Goal: Task Accomplishment & Management: Use online tool/utility

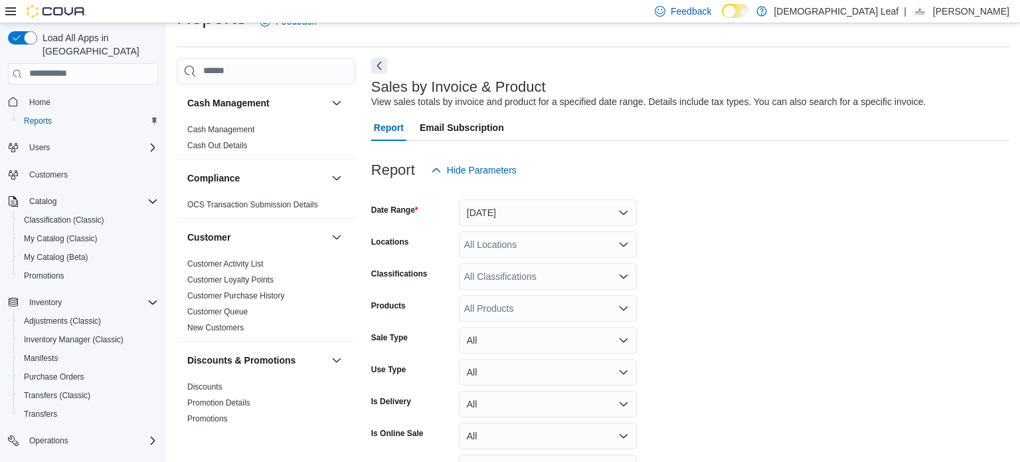
scroll to position [31, 0]
click at [583, 211] on button "[DATE]" at bounding box center [548, 212] width 178 height 27
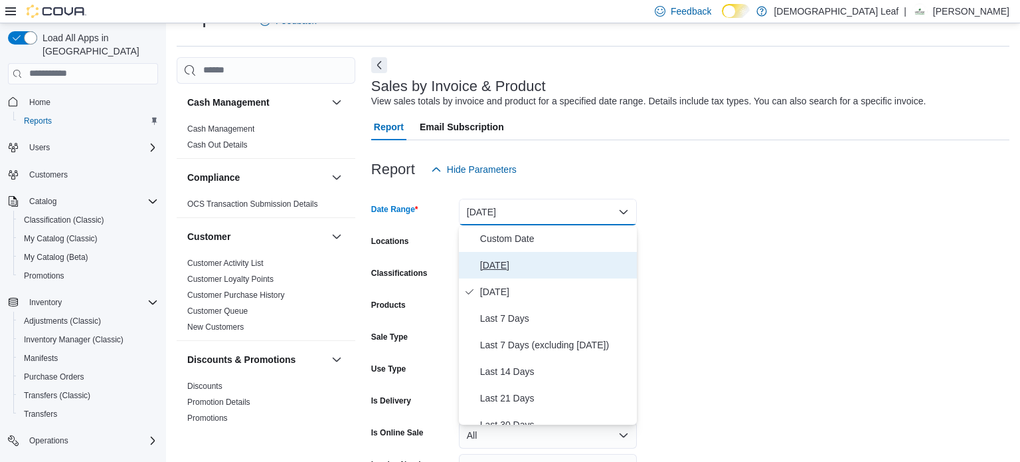
click at [557, 267] on span "[DATE]" at bounding box center [555, 265] width 151 height 16
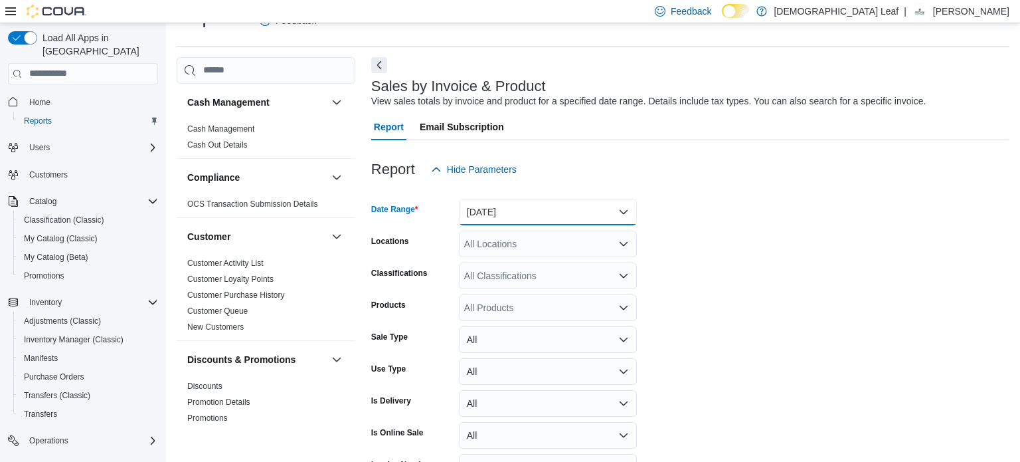
scroll to position [112, 0]
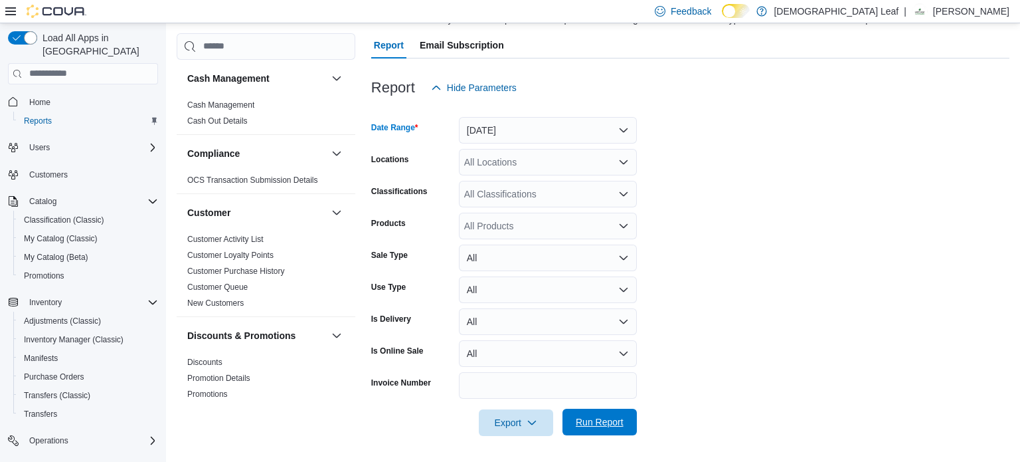
click at [606, 422] on span "Run Report" at bounding box center [600, 421] width 48 height 13
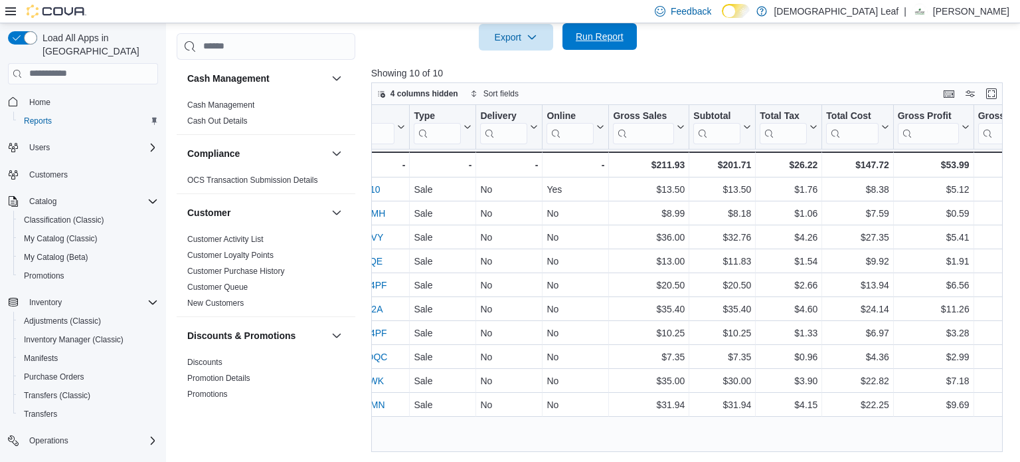
scroll to position [0, 883]
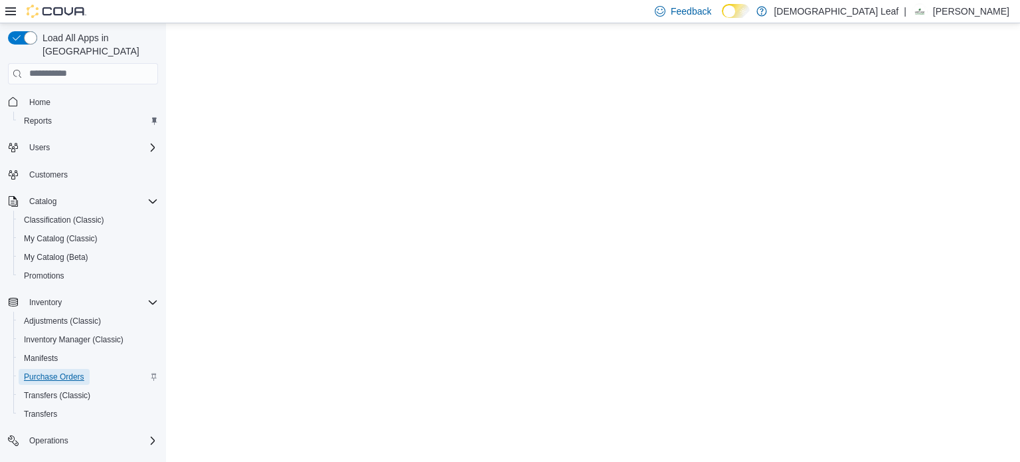
click at [31, 371] on span "Purchase Orders" at bounding box center [54, 376] width 60 height 11
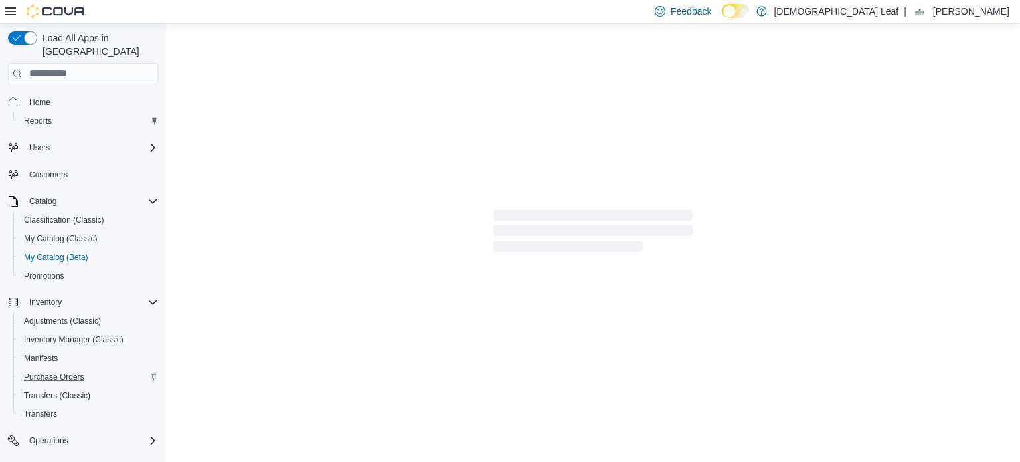
select select "**********"
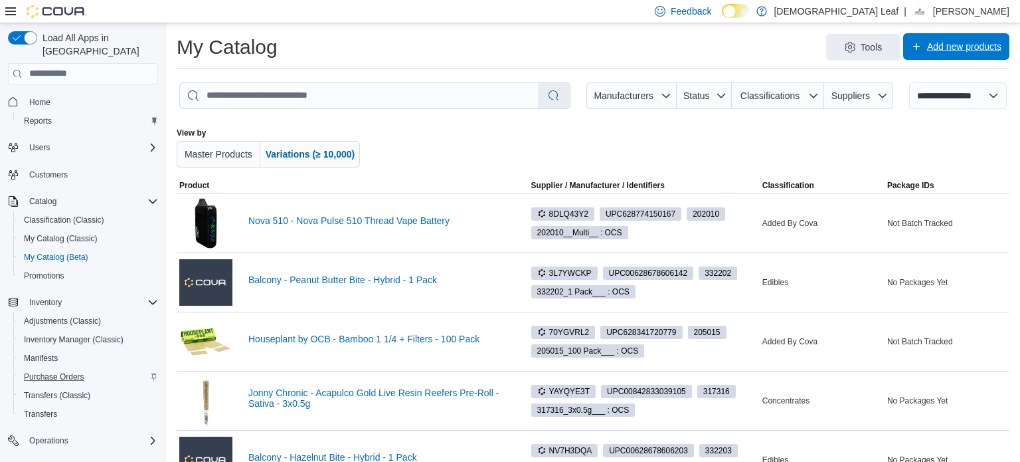
click at [954, 56] on span "Add new products" at bounding box center [956, 46] width 90 height 27
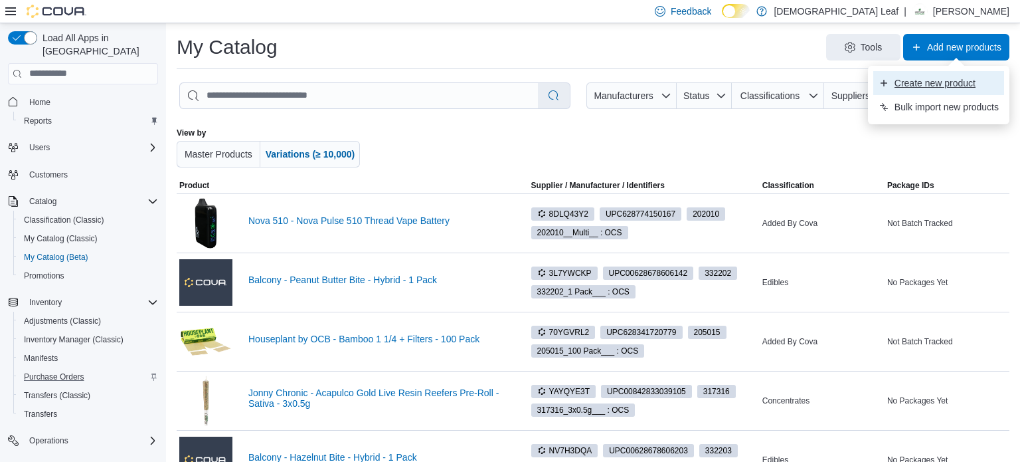
click at [955, 81] on span "Create new product" at bounding box center [947, 82] width 104 height 13
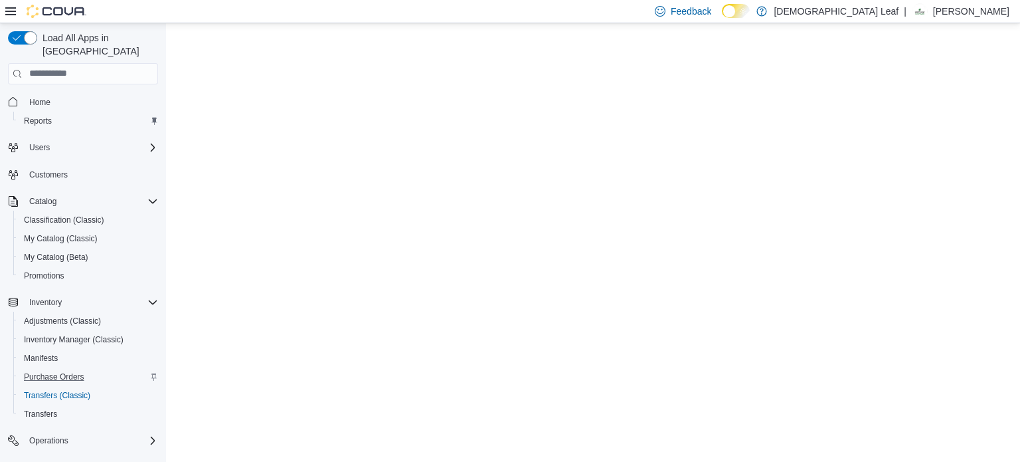
scroll to position [114, 0]
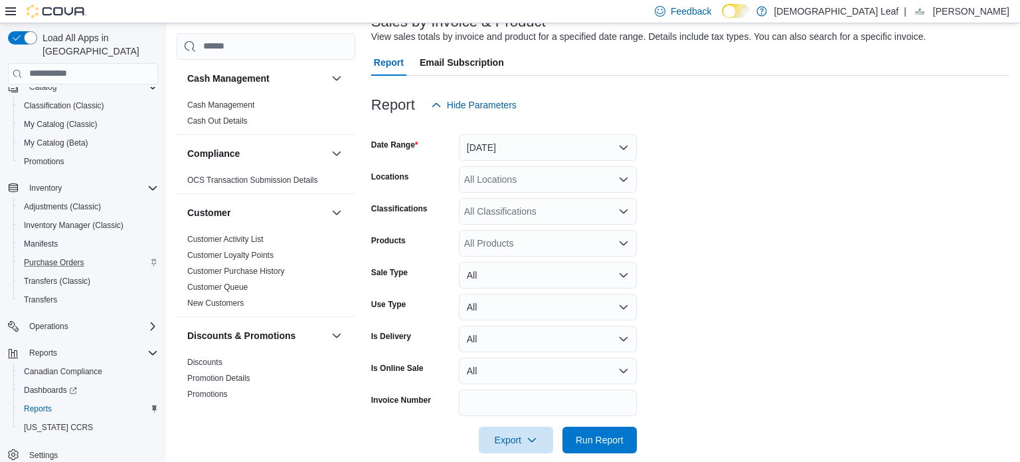
scroll to position [112, 0]
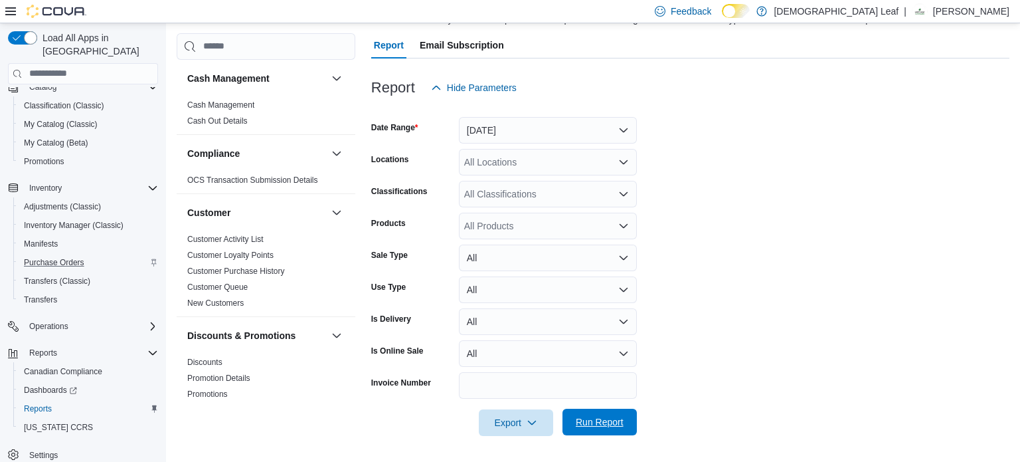
click at [607, 418] on span "Run Report" at bounding box center [600, 421] width 48 height 13
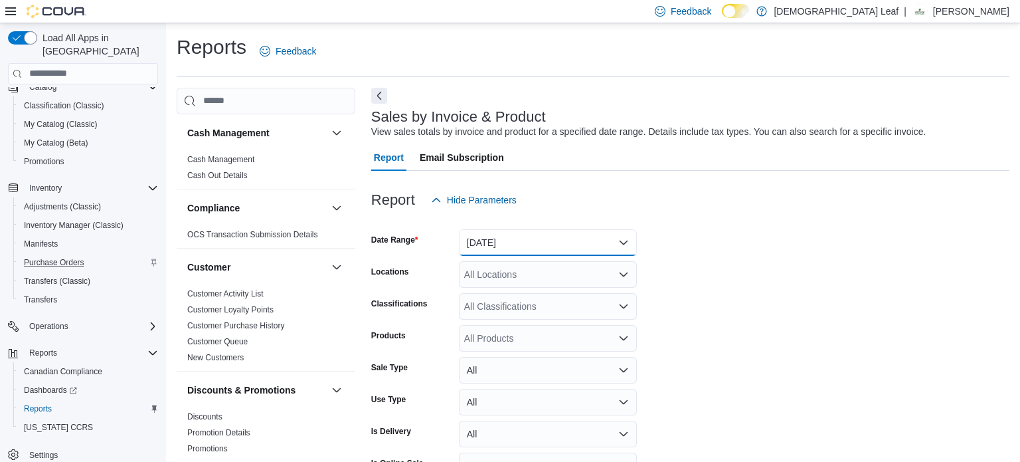
click at [597, 243] on button "[DATE]" at bounding box center [548, 242] width 178 height 27
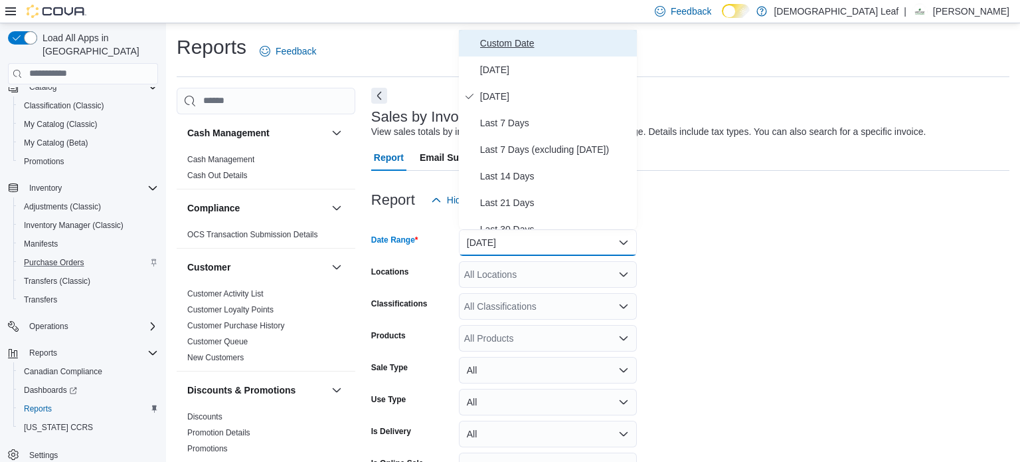
click at [534, 40] on span "Custom Date" at bounding box center [555, 43] width 151 height 16
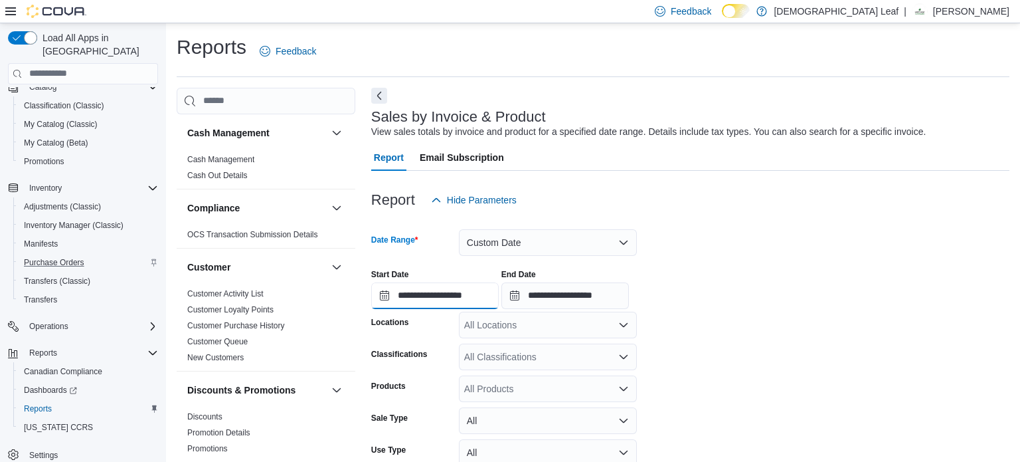
click at [385, 300] on input "**********" at bounding box center [435, 295] width 128 height 27
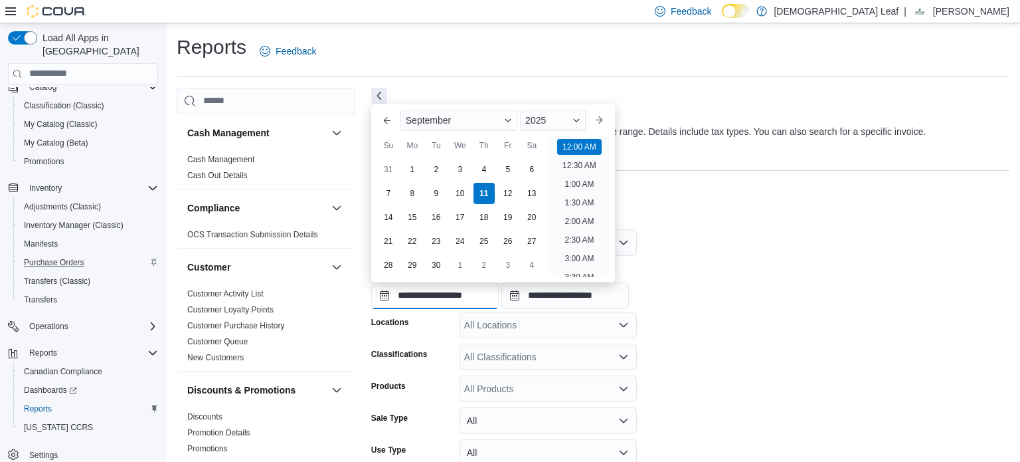
scroll to position [41, 0]
click at [415, 193] on div "8" at bounding box center [412, 192] width 23 height 23
type input "**********"
click at [580, 145] on li "12:00 AM" at bounding box center [579, 144] width 45 height 16
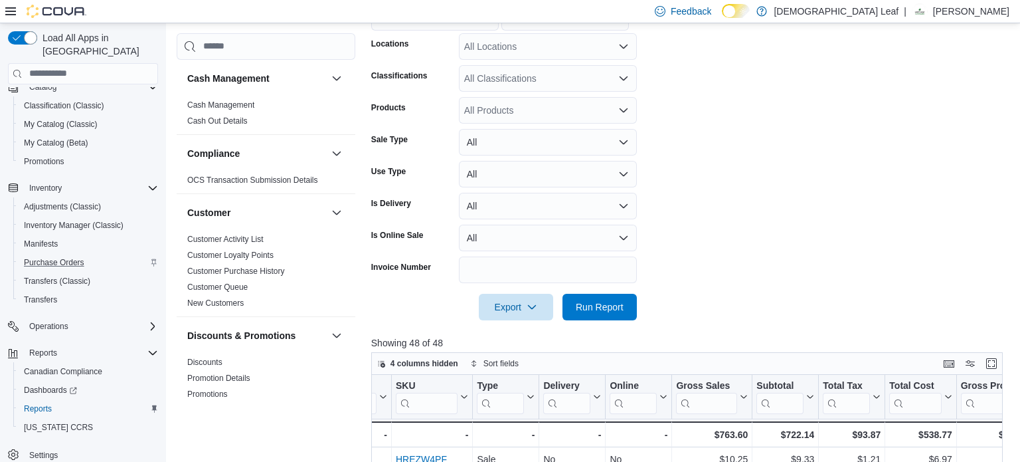
scroll to position [280, 0]
click at [612, 309] on span "Run Report" at bounding box center [600, 304] width 48 height 13
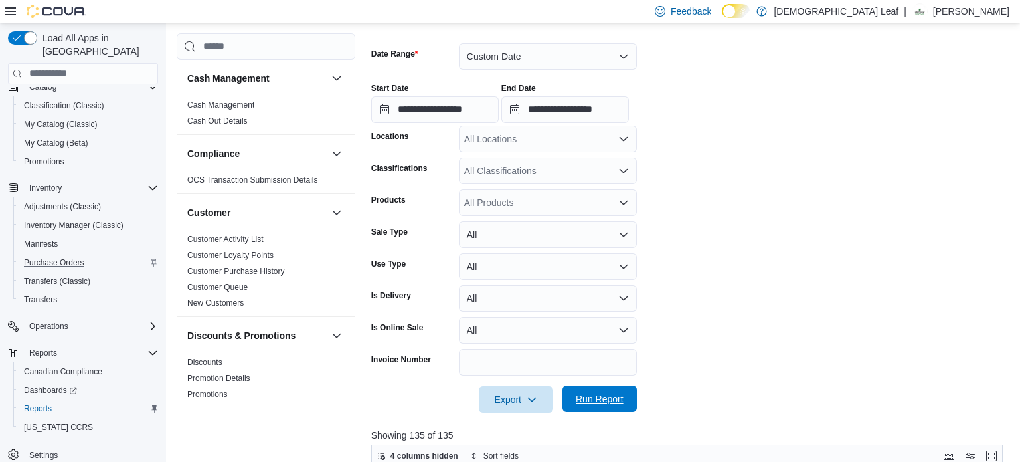
scroll to position [185, 0]
click at [595, 50] on button "Custom Date" at bounding box center [548, 58] width 178 height 27
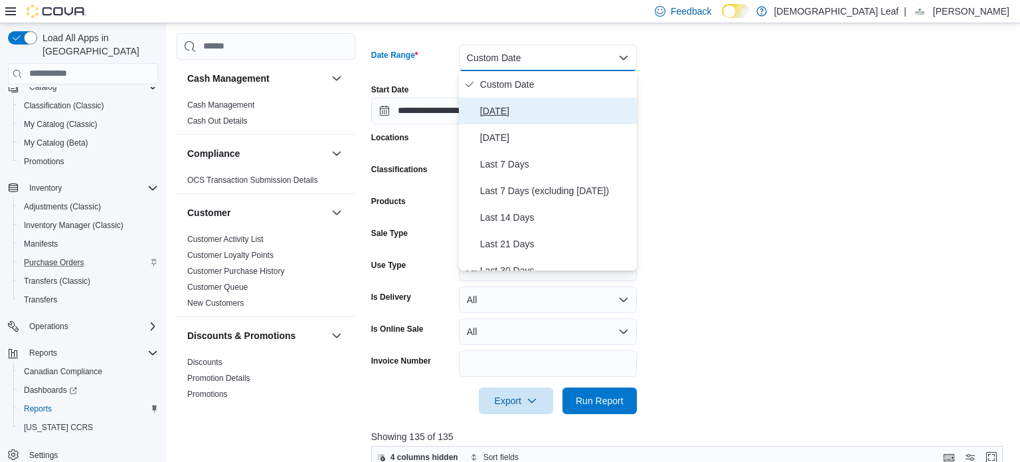
click at [542, 113] on span "[DATE]" at bounding box center [555, 111] width 151 height 16
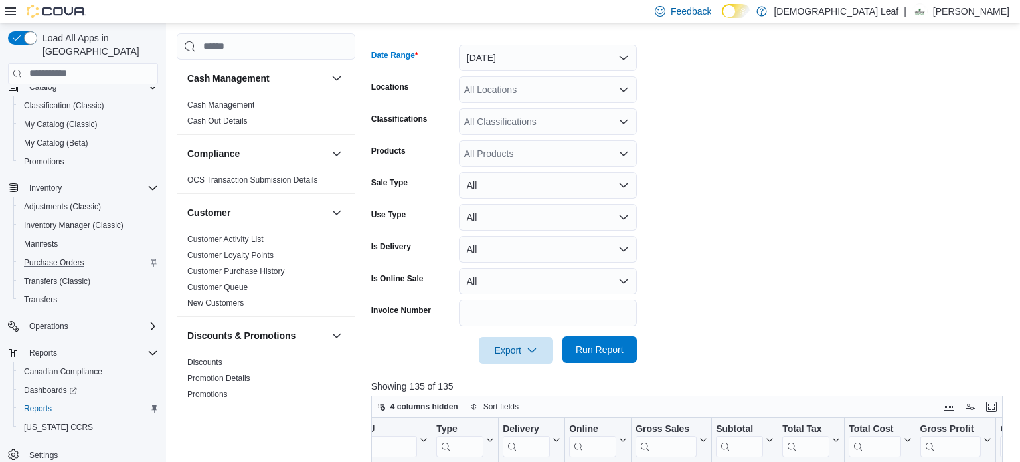
click at [612, 341] on span "Run Report" at bounding box center [600, 349] width 58 height 27
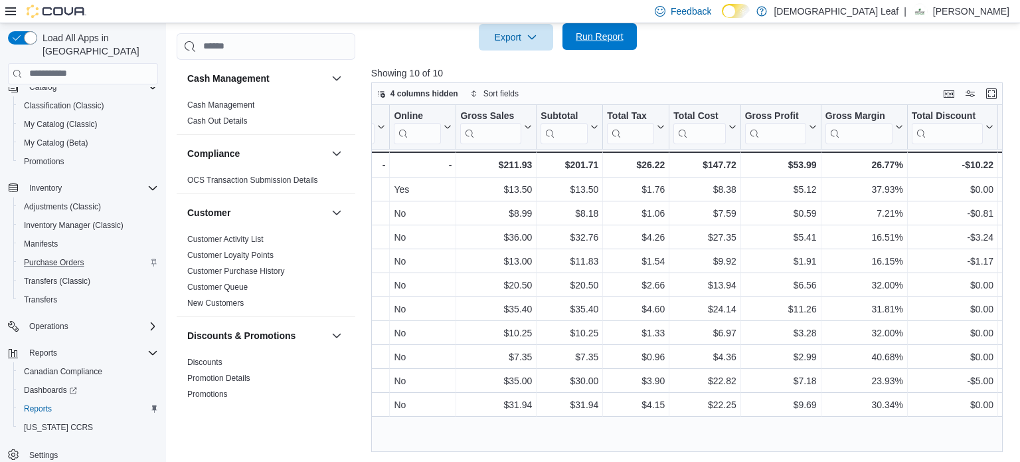
scroll to position [0, 1036]
click at [598, 45] on span "Run Report" at bounding box center [600, 36] width 58 height 27
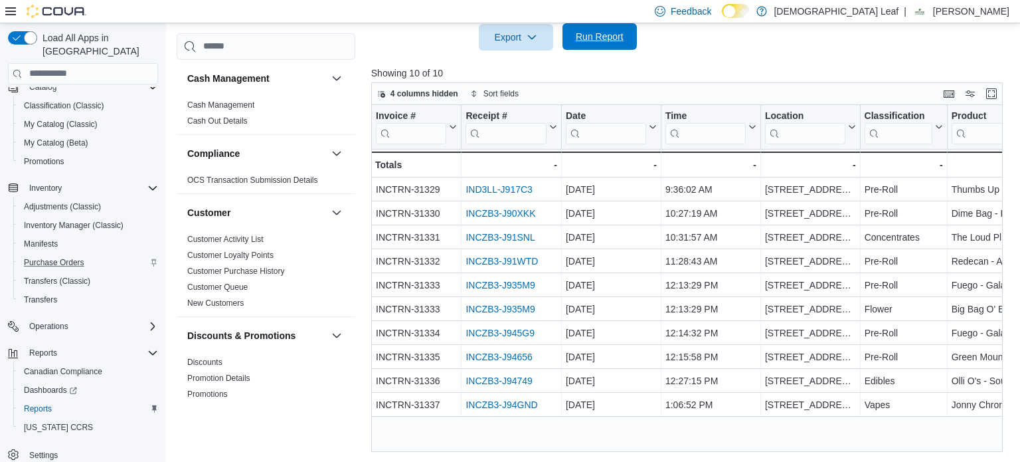
click at [597, 29] on span "Run Report" at bounding box center [600, 36] width 58 height 27
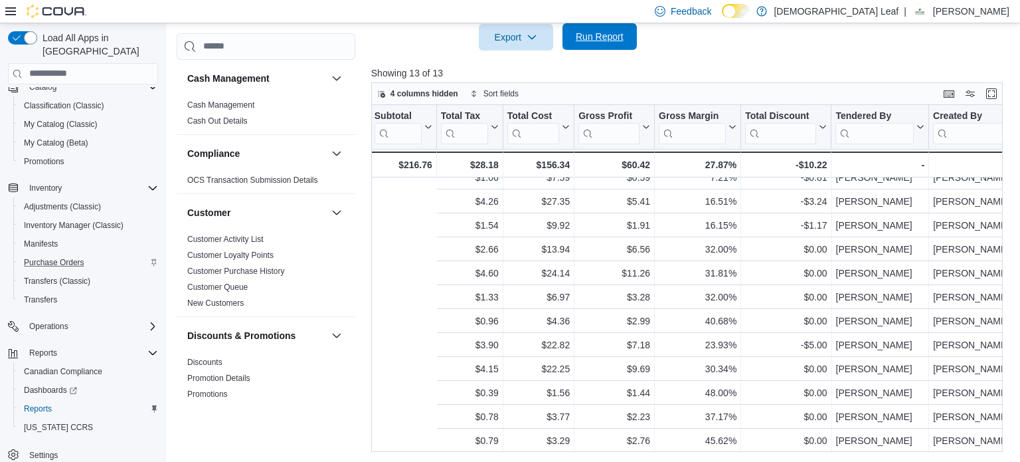
scroll to position [37, 1523]
